Goal: Check status: Check status

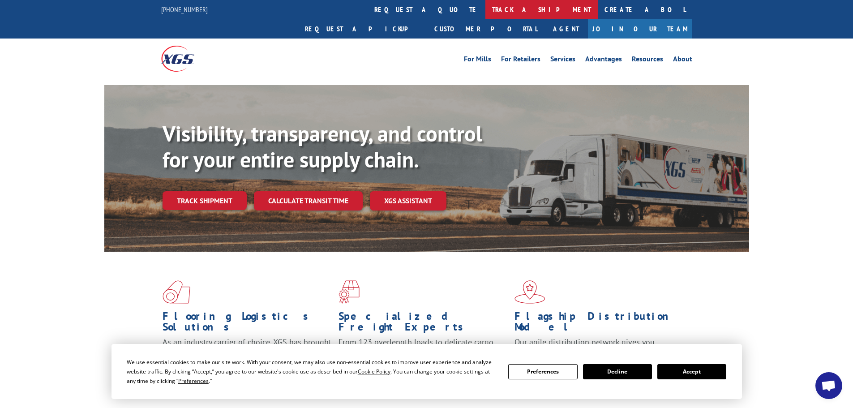
click at [486, 5] on link "track a shipment" at bounding box center [542, 9] width 112 height 19
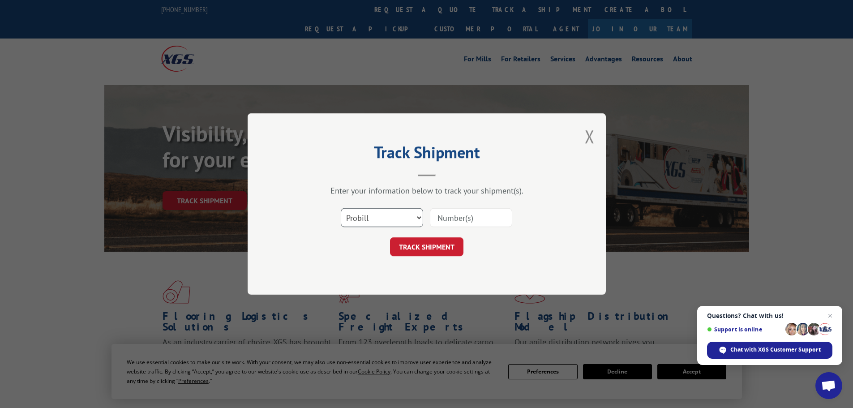
click at [393, 216] on select "Select category... Probill BOL PO" at bounding box center [382, 217] width 82 height 19
select select "po"
click at [341, 208] on select "Select category... Probill BOL PO" at bounding box center [382, 217] width 82 height 19
click at [446, 220] on input at bounding box center [471, 217] width 82 height 19
paste input "02528525"
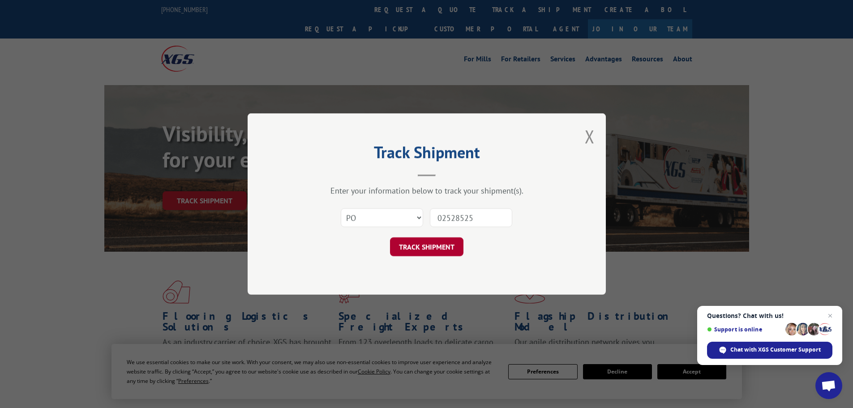
type input "02528525"
click at [433, 248] on button "TRACK SHIPMENT" at bounding box center [426, 246] width 73 height 19
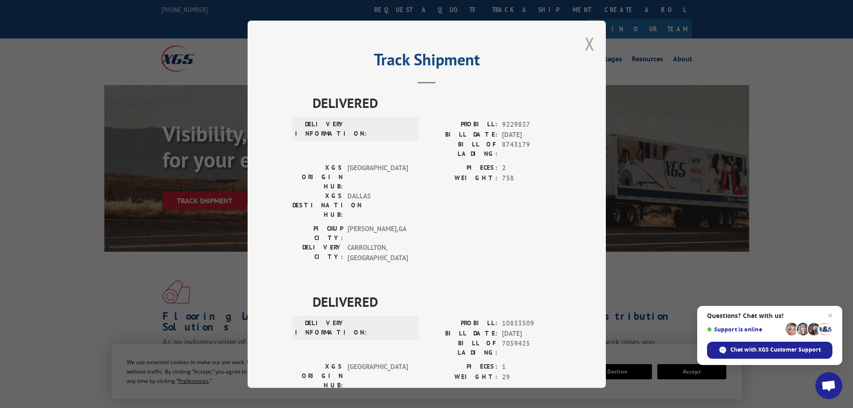
click at [585, 43] on button "Close modal" at bounding box center [590, 44] width 10 height 24
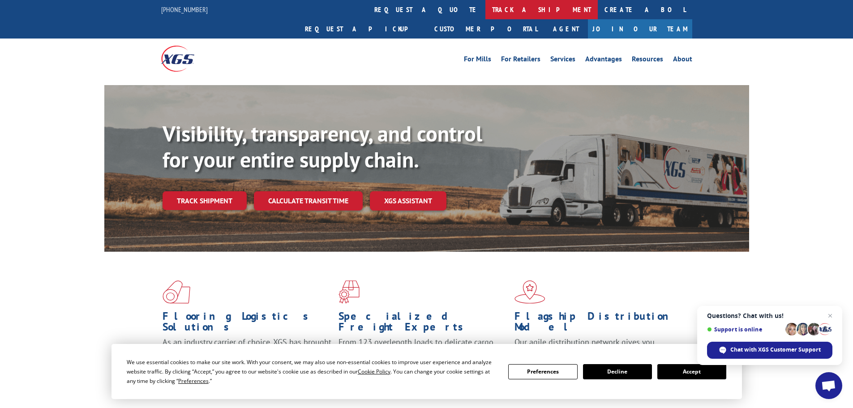
click at [486, 4] on link "track a shipment" at bounding box center [542, 9] width 112 height 19
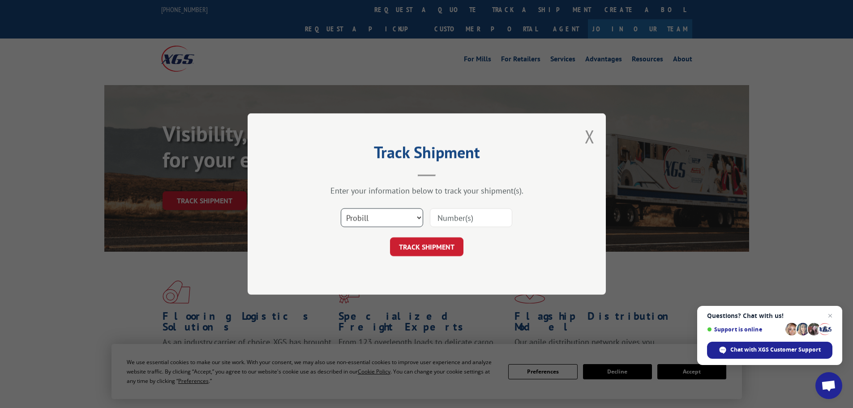
click at [370, 214] on select "Select category... Probill BOL PO" at bounding box center [382, 217] width 82 height 19
select select "po"
click at [341, 208] on select "Select category... Probill BOL PO" at bounding box center [382, 217] width 82 height 19
paste input "02528525"
type input "02528525"
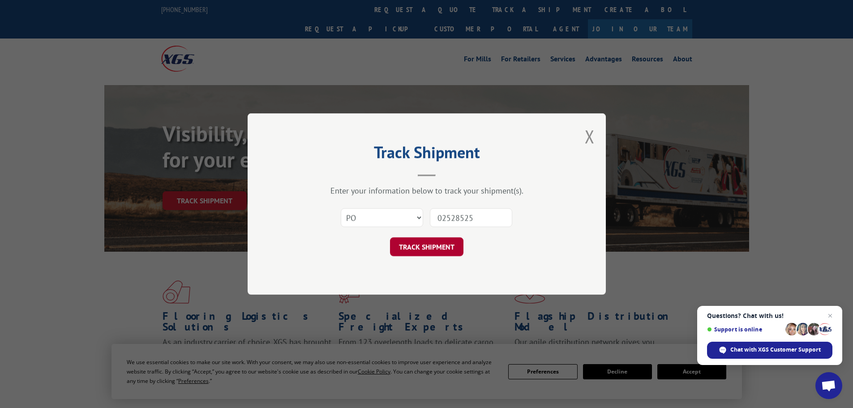
click at [438, 250] on button "TRACK SHIPMENT" at bounding box center [426, 246] width 73 height 19
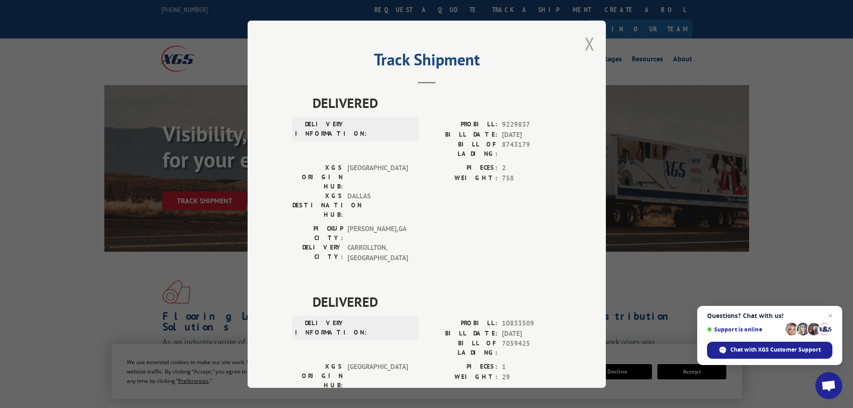
click at [585, 43] on button "Close modal" at bounding box center [590, 44] width 10 height 24
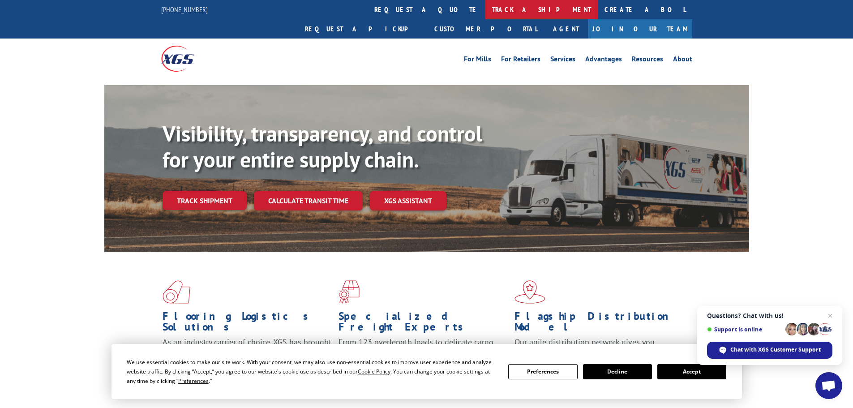
click at [486, 9] on link "track a shipment" at bounding box center [542, 9] width 112 height 19
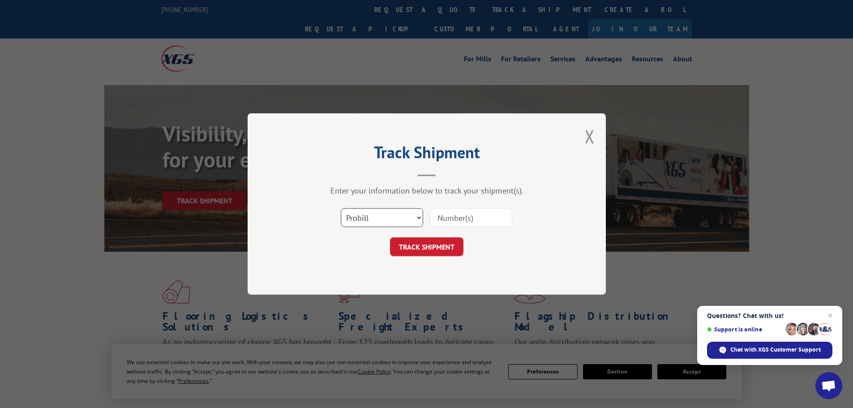
click at [387, 219] on select "Select category... Probill BOL PO" at bounding box center [382, 217] width 82 height 19
select select "po"
click at [341, 208] on select "Select category... Probill BOL PO" at bounding box center [382, 217] width 82 height 19
paste input "02528545"
type input "02528545"
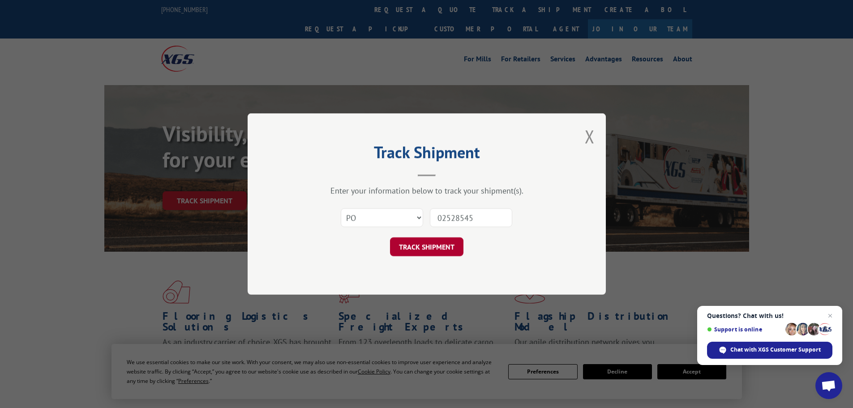
click at [429, 250] on button "TRACK SHIPMENT" at bounding box center [426, 246] width 73 height 19
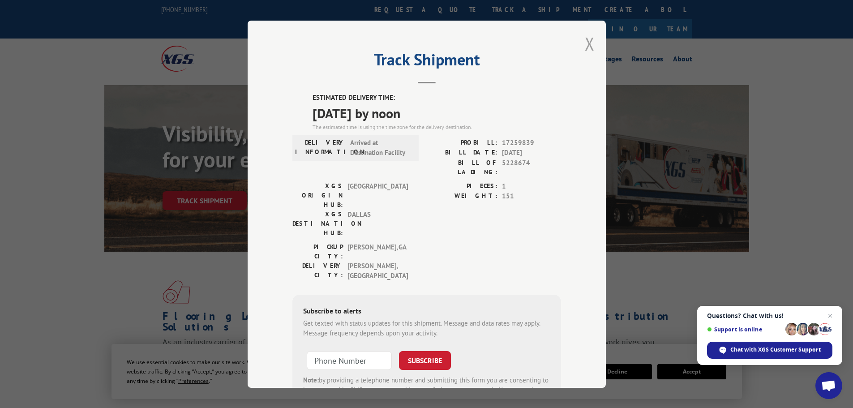
click at [585, 44] on button "Close modal" at bounding box center [590, 44] width 10 height 24
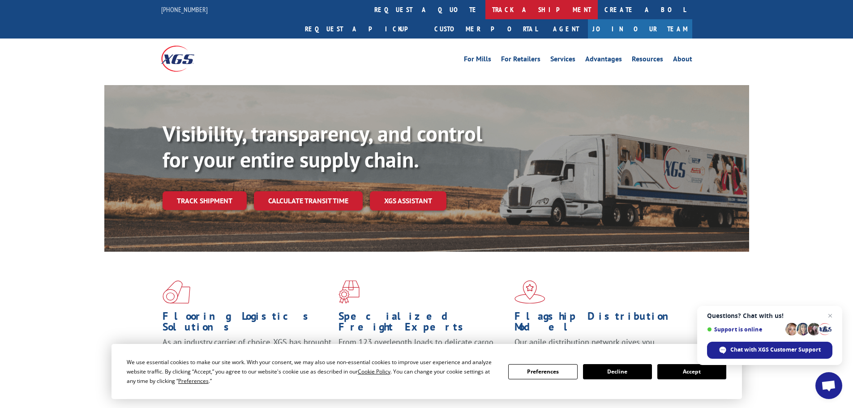
click at [486, 7] on link "track a shipment" at bounding box center [542, 9] width 112 height 19
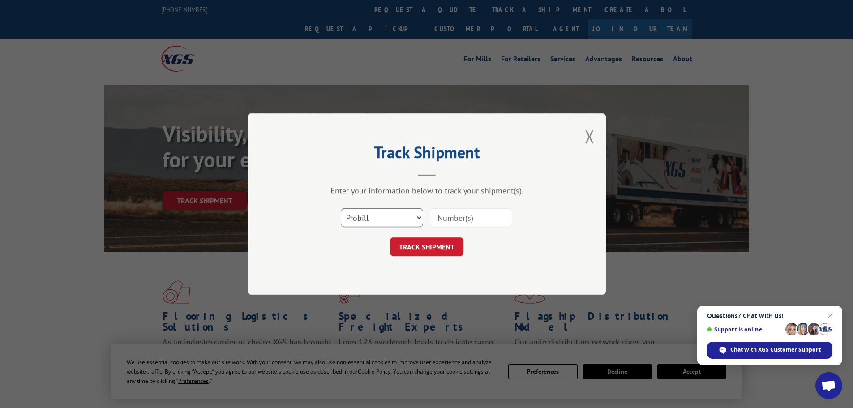
click at [368, 217] on select "Select category... Probill BOL PO" at bounding box center [382, 217] width 82 height 19
select select "po"
click at [341, 208] on select "Select category... Probill BOL PO" at bounding box center [382, 217] width 82 height 19
paste input "02528568"
type input "02528568"
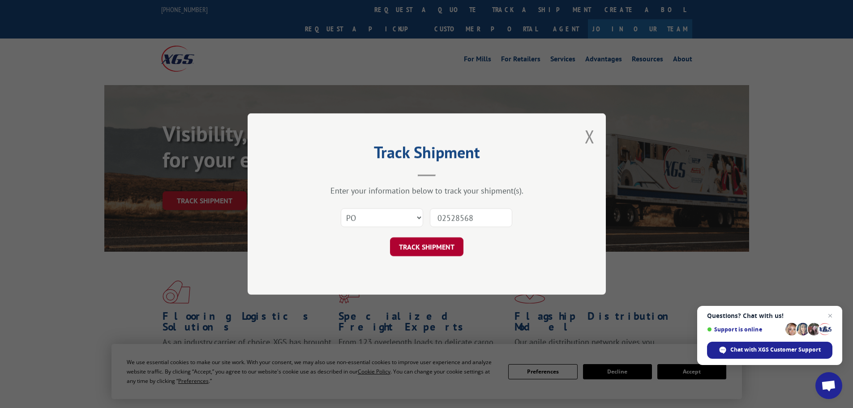
click at [437, 242] on button "TRACK SHIPMENT" at bounding box center [426, 246] width 73 height 19
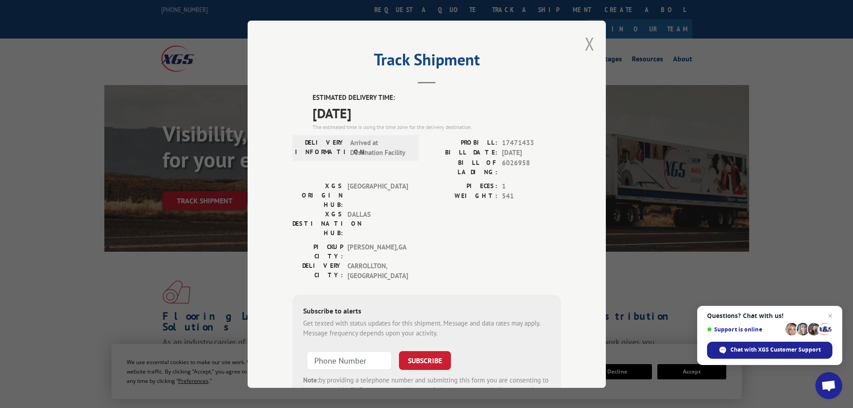
click at [587, 43] on button "Close modal" at bounding box center [590, 44] width 10 height 24
